Goal: Task Accomplishment & Management: Manage account settings

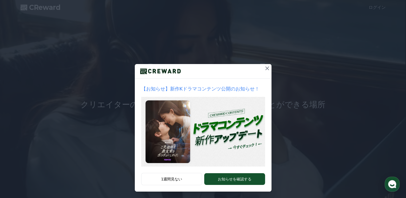
click at [266, 69] on icon at bounding box center [267, 68] width 6 height 6
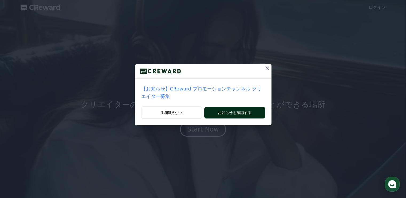
click at [219, 107] on button "お知らせを確認する" at bounding box center [234, 113] width 61 height 12
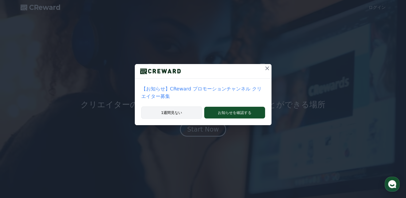
click at [178, 107] on button "1週間見ない" at bounding box center [171, 113] width 61 height 12
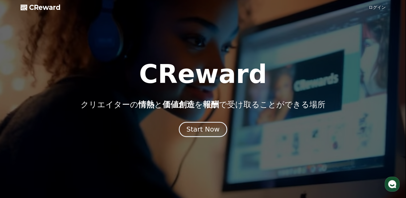
click at [206, 128] on div "Start Now" at bounding box center [203, 129] width 33 height 9
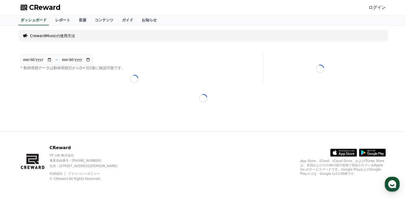
click at [63, 36] on p "CrewardMusicの使用方法" at bounding box center [52, 35] width 45 height 5
click at [53, 17] on link "レポート" at bounding box center [63, 20] width 24 height 10
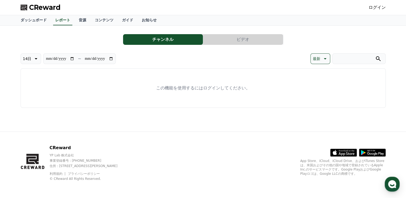
click at [375, 8] on link "ログイン" at bounding box center [377, 7] width 17 height 6
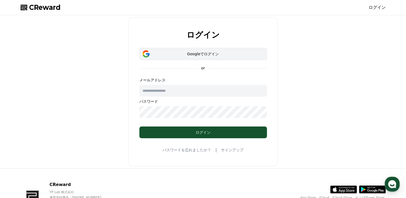
click at [214, 57] on button "Googleでログイン" at bounding box center [203, 54] width 128 height 12
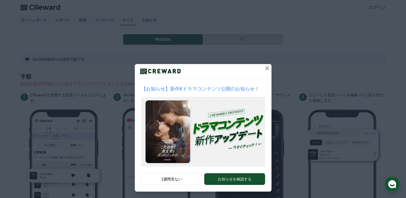
click at [267, 37] on div "【お知らせ】新作Kドラマコンテンツ公開のお知らせ！ 1週間見ない お知らせを確認する" at bounding box center [203, 100] width 406 height 200
click at [263, 68] on button at bounding box center [267, 68] width 9 height 9
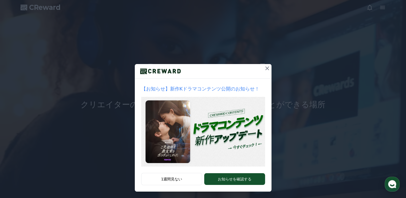
drag, startPoint x: 266, startPoint y: 69, endPoint x: 269, endPoint y: 68, distance: 4.0
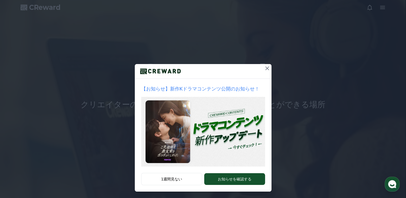
click at [266, 69] on icon at bounding box center [267, 68] width 6 height 6
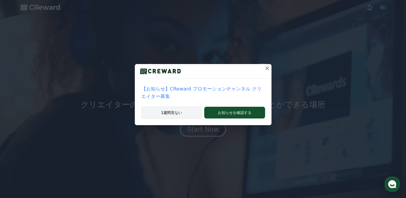
click at [190, 107] on button "1週間見ない" at bounding box center [171, 113] width 61 height 12
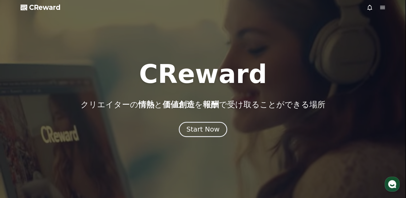
click at [203, 129] on div "Start Now" at bounding box center [203, 129] width 33 height 9
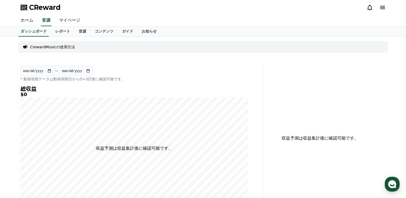
click at [383, 5] on icon at bounding box center [383, 7] width 6 height 6
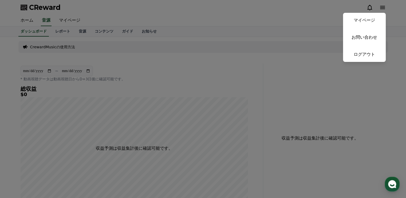
drag, startPoint x: 186, startPoint y: 66, endPoint x: 144, endPoint y: 59, distance: 42.7
click at [186, 66] on button "close" at bounding box center [203, 99] width 406 height 198
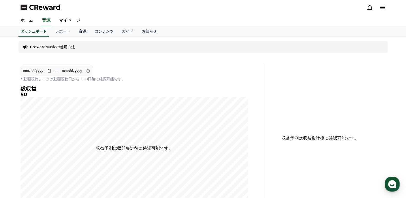
click at [75, 31] on link "音源" at bounding box center [83, 31] width 16 height 10
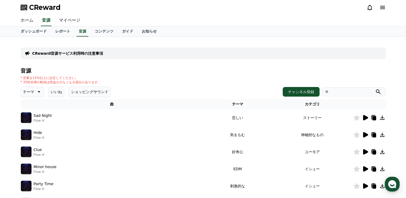
click at [29, 21] on link "ホーム" at bounding box center [26, 20] width 21 height 11
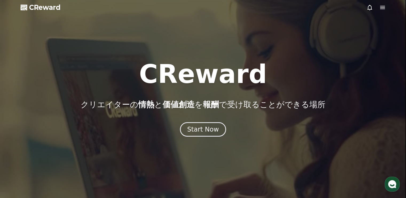
click at [379, 9] on div at bounding box center [376, 7] width 19 height 6
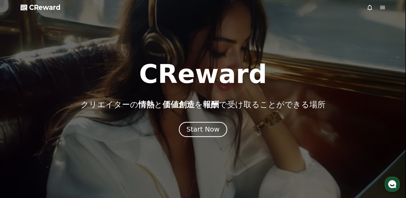
drag, startPoint x: 218, startPoint y: 135, endPoint x: 216, endPoint y: 133, distance: 3.6
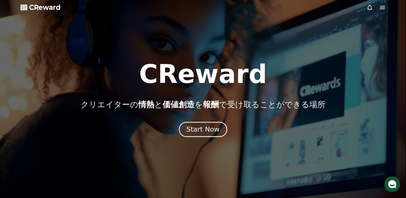
click at [218, 135] on button "Start Now" at bounding box center [203, 129] width 48 height 15
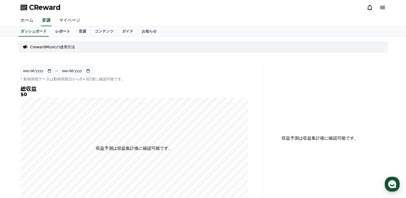
click at [58, 32] on link "レポート" at bounding box center [63, 31] width 24 height 10
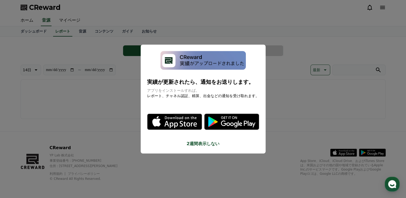
click at [114, 65] on button "close modal" at bounding box center [203, 99] width 406 height 198
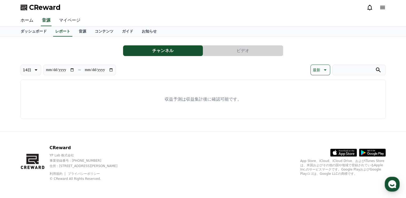
click at [64, 18] on link "マイページ" at bounding box center [70, 20] width 30 height 11
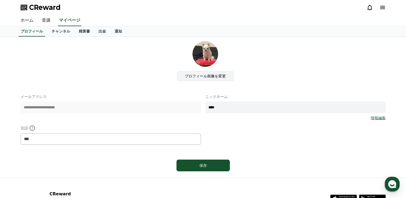
click at [200, 80] on label "プロフィール画像を変更" at bounding box center [205, 76] width 57 height 10
click at [0, 0] on input "プロフィール画像を変更" at bounding box center [0, 0] width 0 height 0
click at [45, 21] on link "音源" at bounding box center [46, 20] width 17 height 11
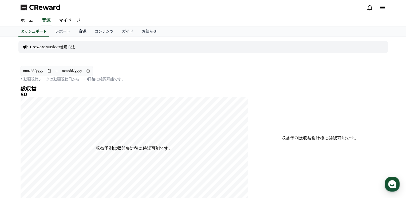
click at [75, 33] on link "音源" at bounding box center [83, 31] width 16 height 10
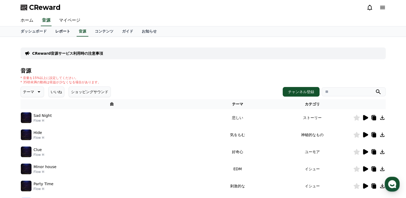
click at [52, 32] on link "レポート" at bounding box center [63, 31] width 24 height 10
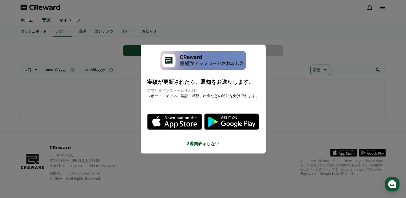
click at [37, 47] on button "close modal" at bounding box center [203, 99] width 406 height 198
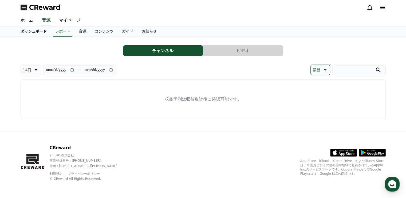
click at [34, 33] on link "ダッシュボード" at bounding box center [33, 31] width 35 height 10
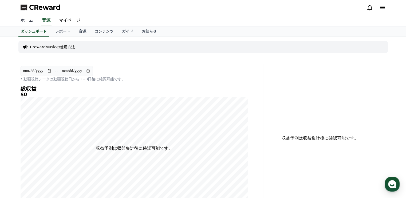
click at [28, 22] on link "ホーム" at bounding box center [26, 20] width 21 height 11
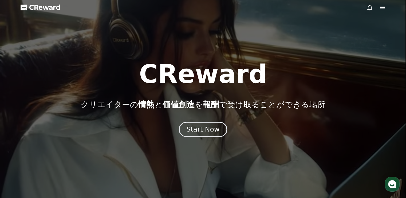
click at [201, 125] on button "Start Now" at bounding box center [203, 129] width 48 height 15
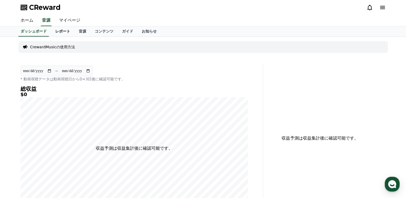
click at [54, 29] on link "レポート" at bounding box center [63, 31] width 24 height 10
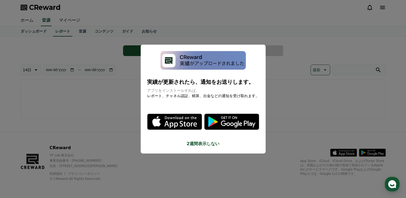
click at [195, 144] on button "2週間表示しない" at bounding box center [203, 144] width 112 height 6
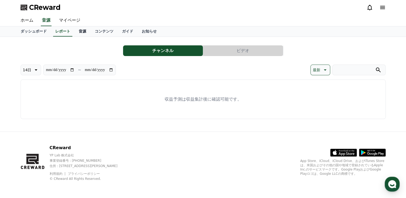
click at [75, 33] on link "音源" at bounding box center [83, 31] width 16 height 10
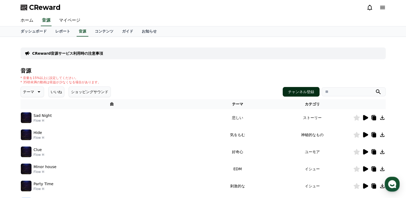
click at [309, 89] on button "チャンネル登録" at bounding box center [301, 92] width 37 height 10
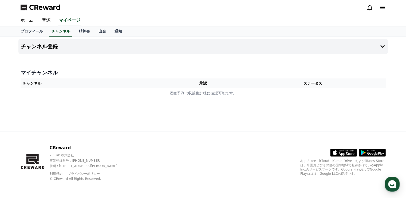
click at [44, 75] on h4 "マイチャンネル" at bounding box center [204, 72] width 366 height 7
click at [49, 46] on h4 "チャンネル登録" at bounding box center [39, 47] width 37 height 6
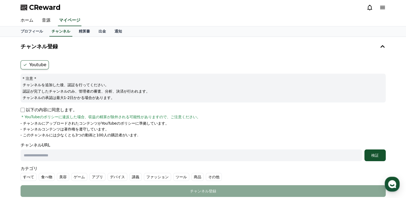
click at [65, 156] on input "text" at bounding box center [192, 156] width 342 height 12
paste input "**********"
type input "**********"
